Goal: Find specific page/section: Find specific page/section

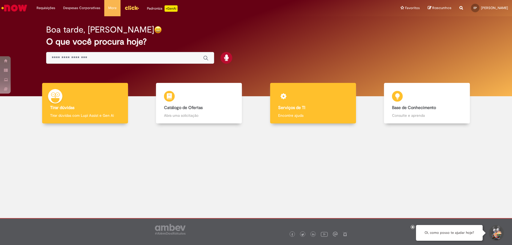
drag, startPoint x: 307, startPoint y: 125, endPoint x: 303, endPoint y: 110, distance: 15.4
click at [305, 124] on div "Tirar dúvidas Tirar dúvidas Tirar dúvidas com Lupi Assist e Gen Ai Catálogo de …" at bounding box center [256, 105] width 504 height 45
click at [302, 110] on b "Serviços de TI" at bounding box center [291, 107] width 27 height 5
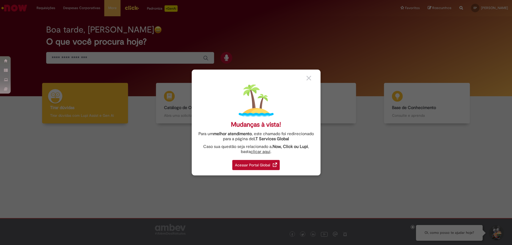
click at [267, 162] on div "Acessar Portal Global" at bounding box center [255, 165] width 47 height 10
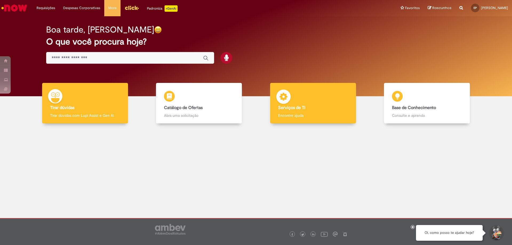
click at [313, 111] on div "Serviços de TI Serviços de TI Encontre ajuda" at bounding box center [313, 103] width 86 height 41
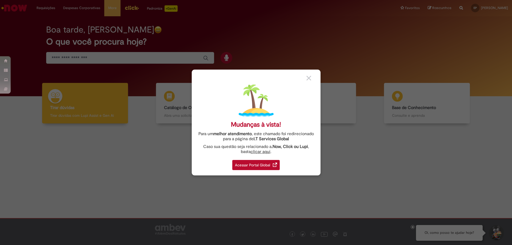
click at [257, 168] on div "Acessar Portal Global" at bounding box center [255, 165] width 47 height 10
